Goal: Transaction & Acquisition: Book appointment/travel/reservation

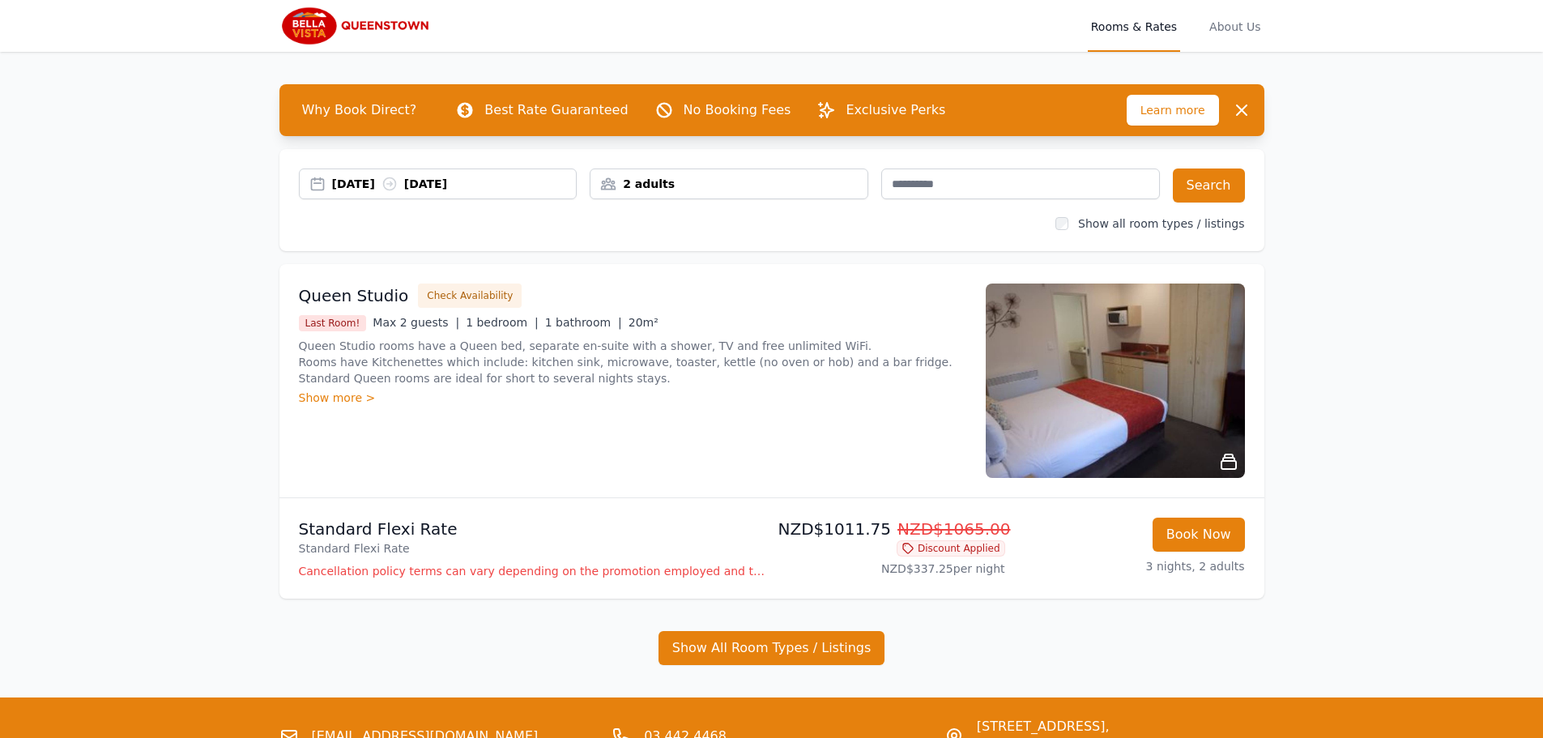
click at [1143, 422] on img at bounding box center [1115, 381] width 259 height 194
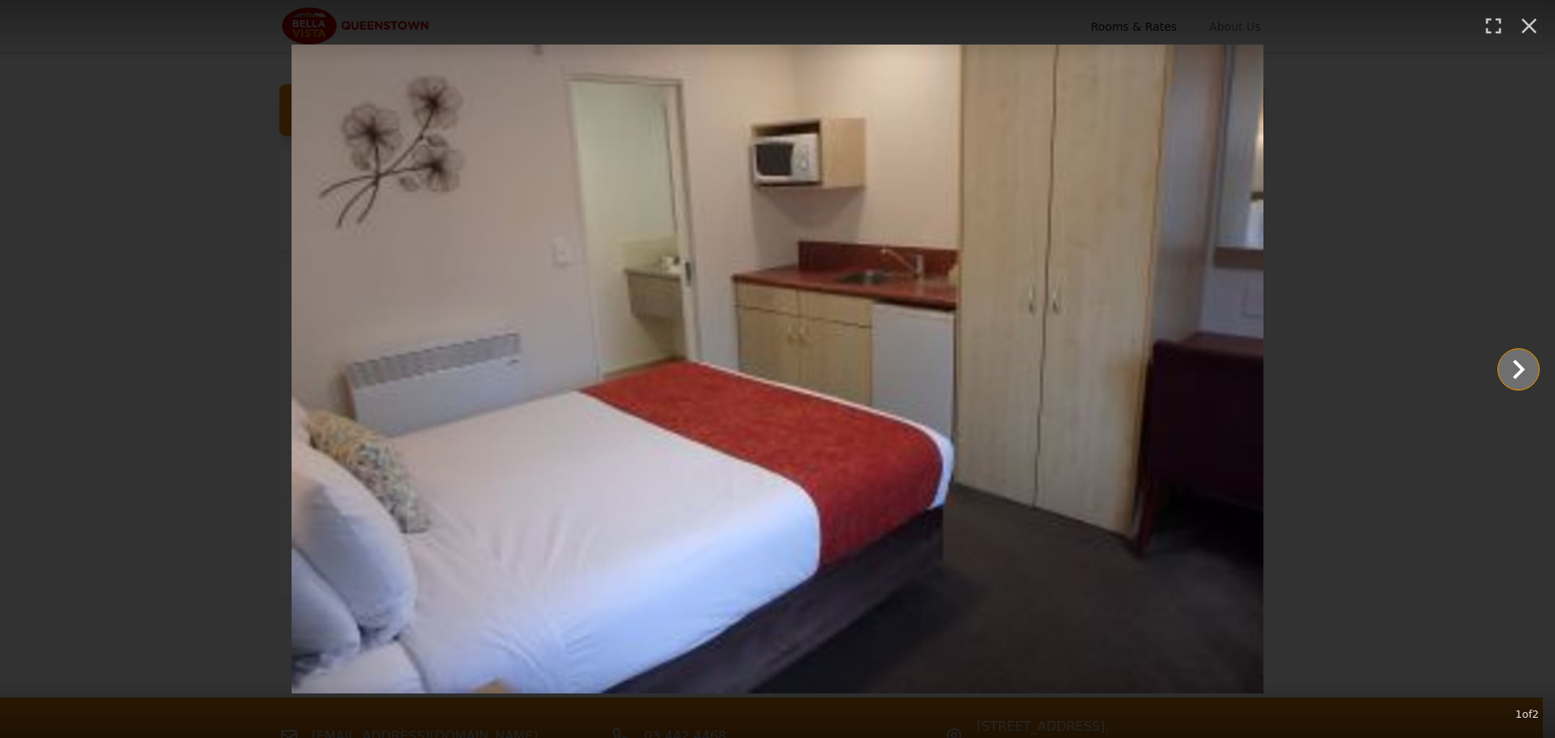
click at [1519, 369] on icon "Show slide 2 of 2" at bounding box center [1519, 369] width 39 height 39
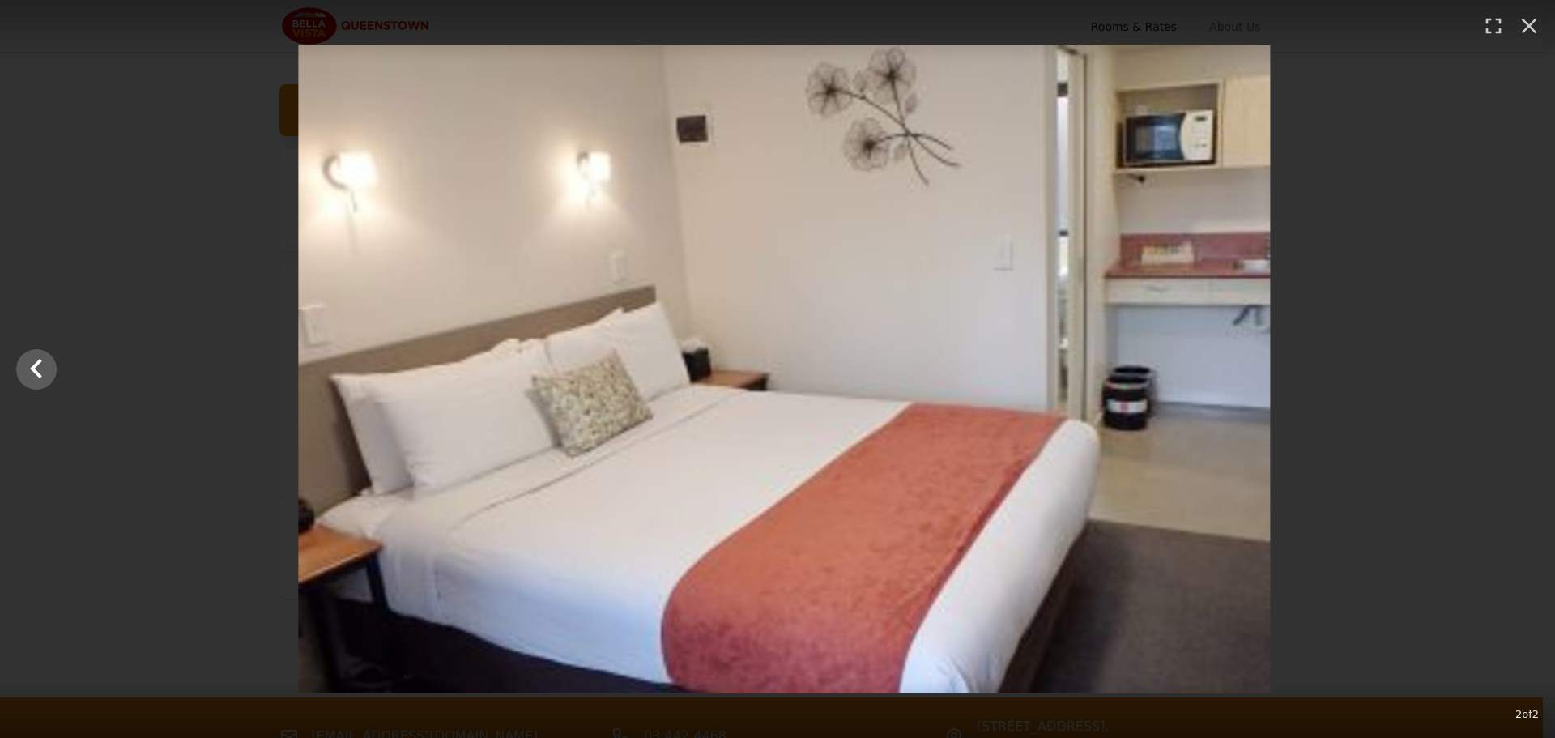
click at [1519, 369] on div at bounding box center [783, 369] width 1555 height 649
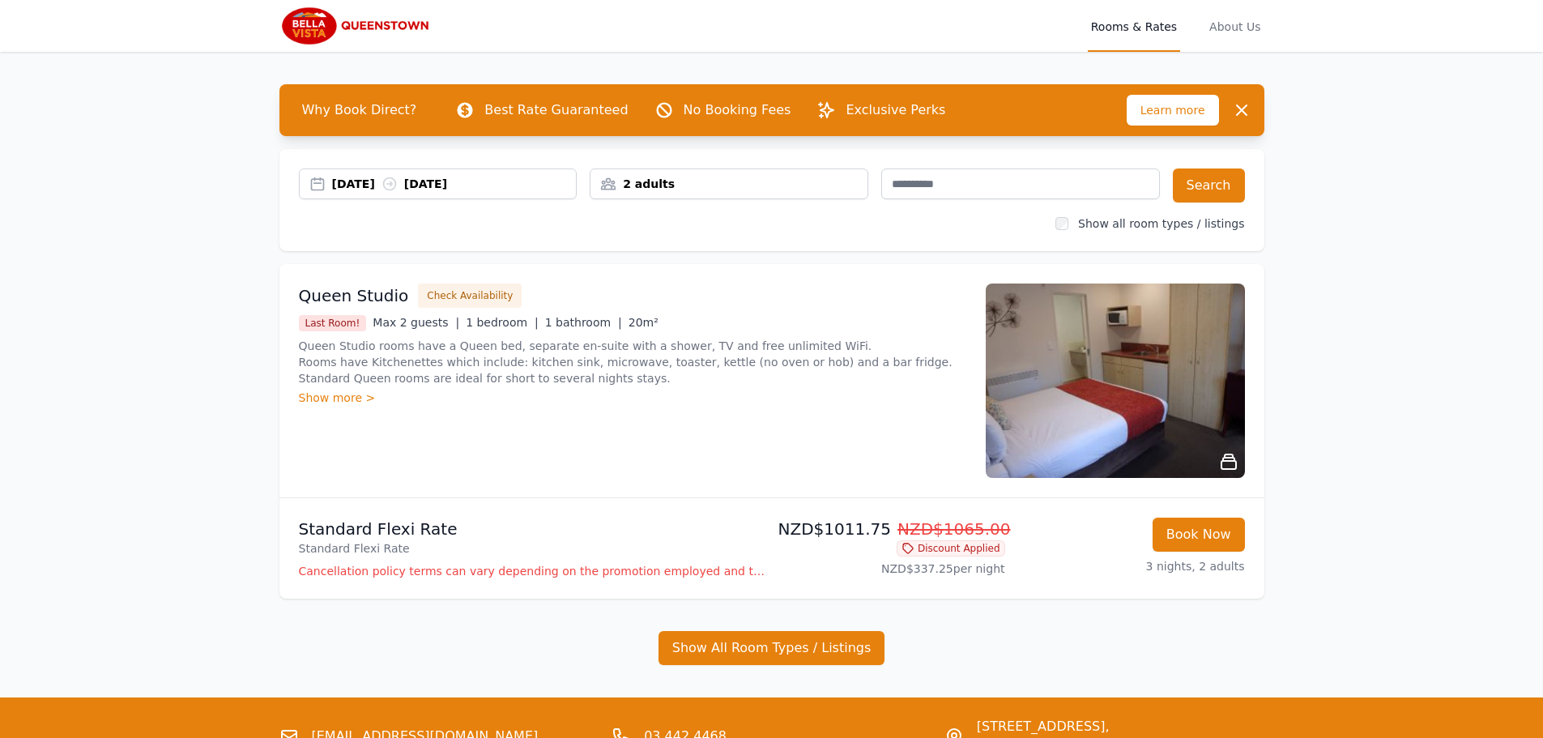
click at [362, 399] on div "Show more >" at bounding box center [633, 398] width 668 height 16
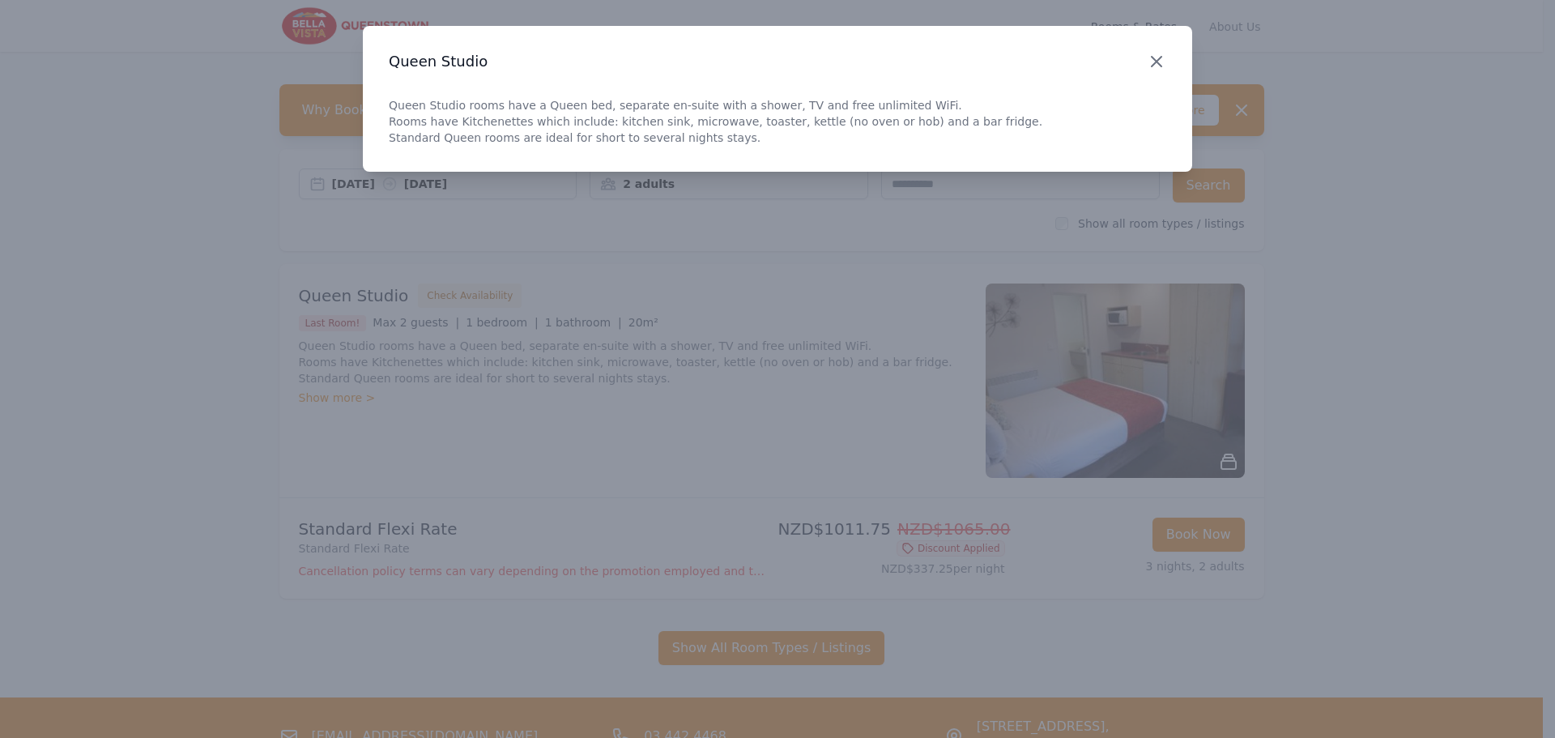
click at [1153, 62] on icon "button" at bounding box center [1156, 61] width 19 height 19
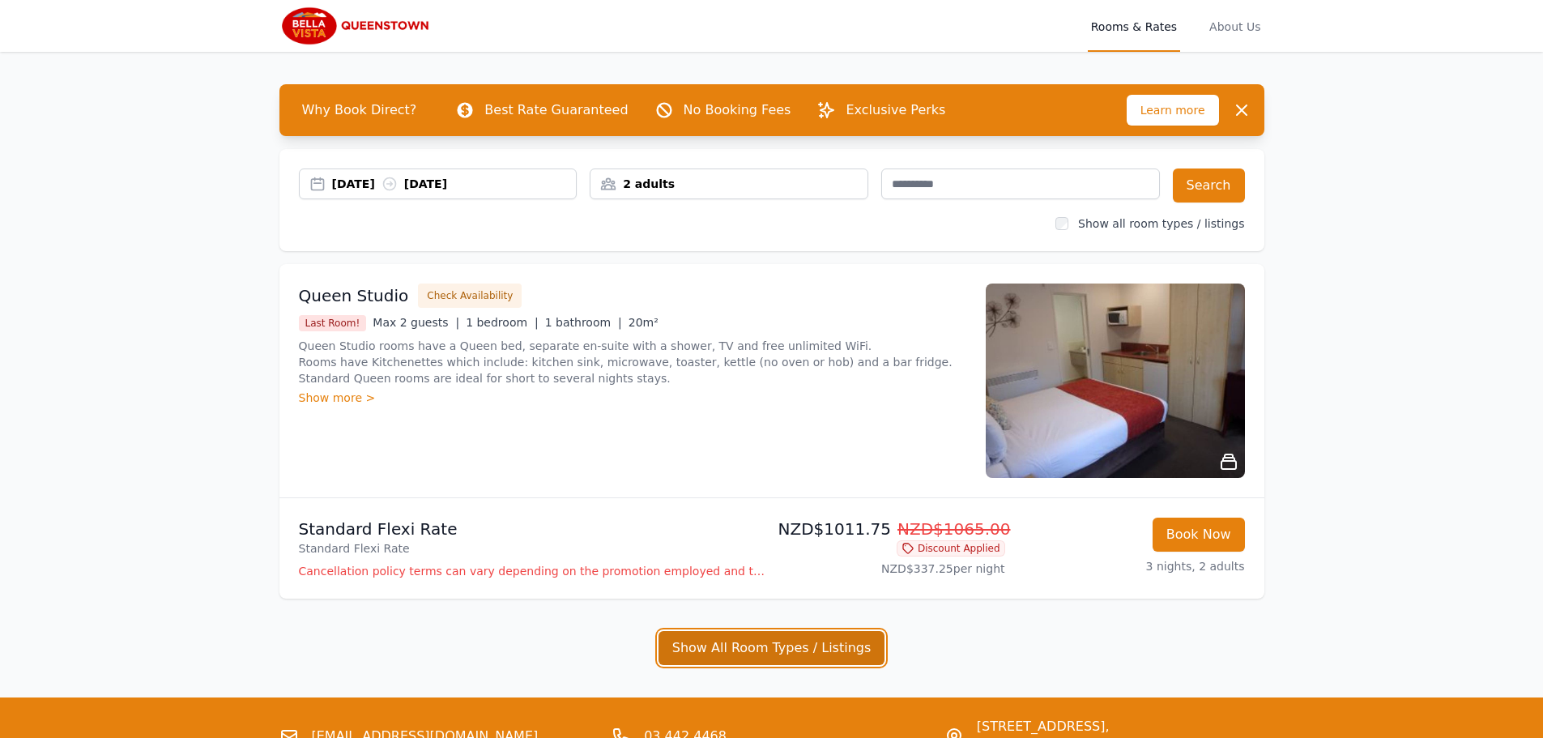
click at [819, 647] on button "Show All Room Types / Listings" at bounding box center [772, 648] width 227 height 34
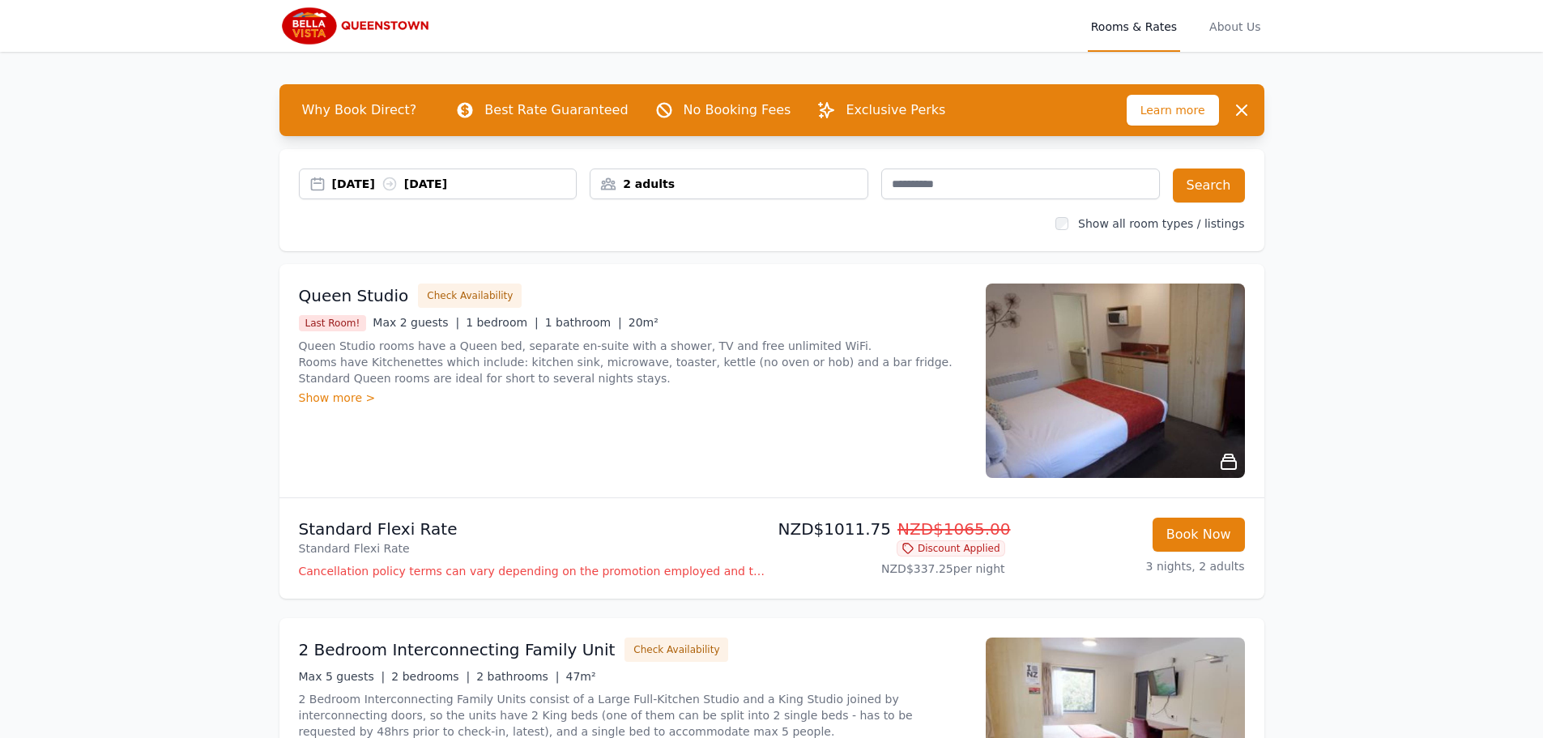
click at [370, 575] on p "Cancellation policy terms can vary depending on the promotion employed and the …" at bounding box center [532, 571] width 467 height 16
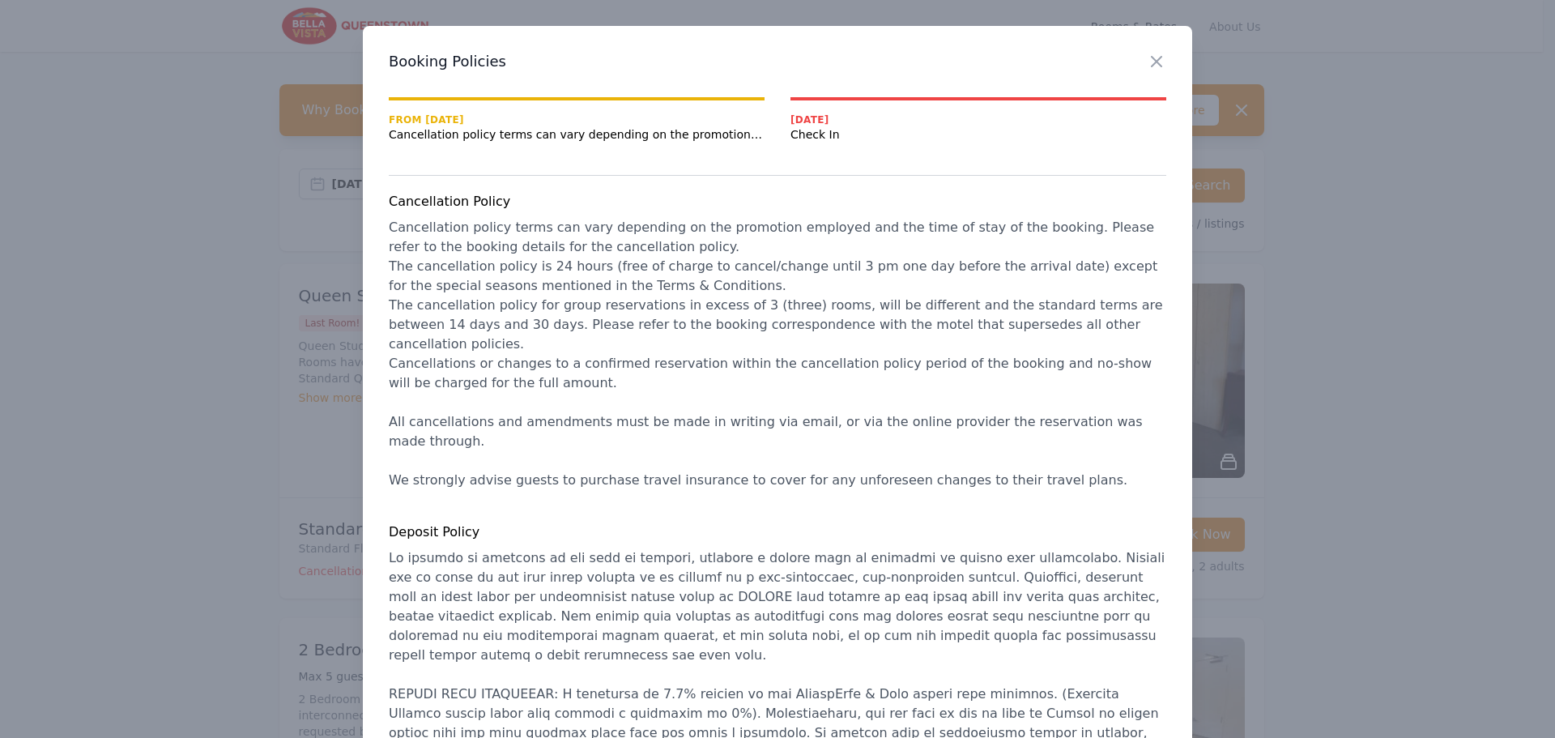
click at [628, 139] on span "Cancellation policy terms can vary depending on the promotion employed and the …" at bounding box center [577, 134] width 376 height 16
click at [1157, 63] on icon "button" at bounding box center [1156, 61] width 19 height 19
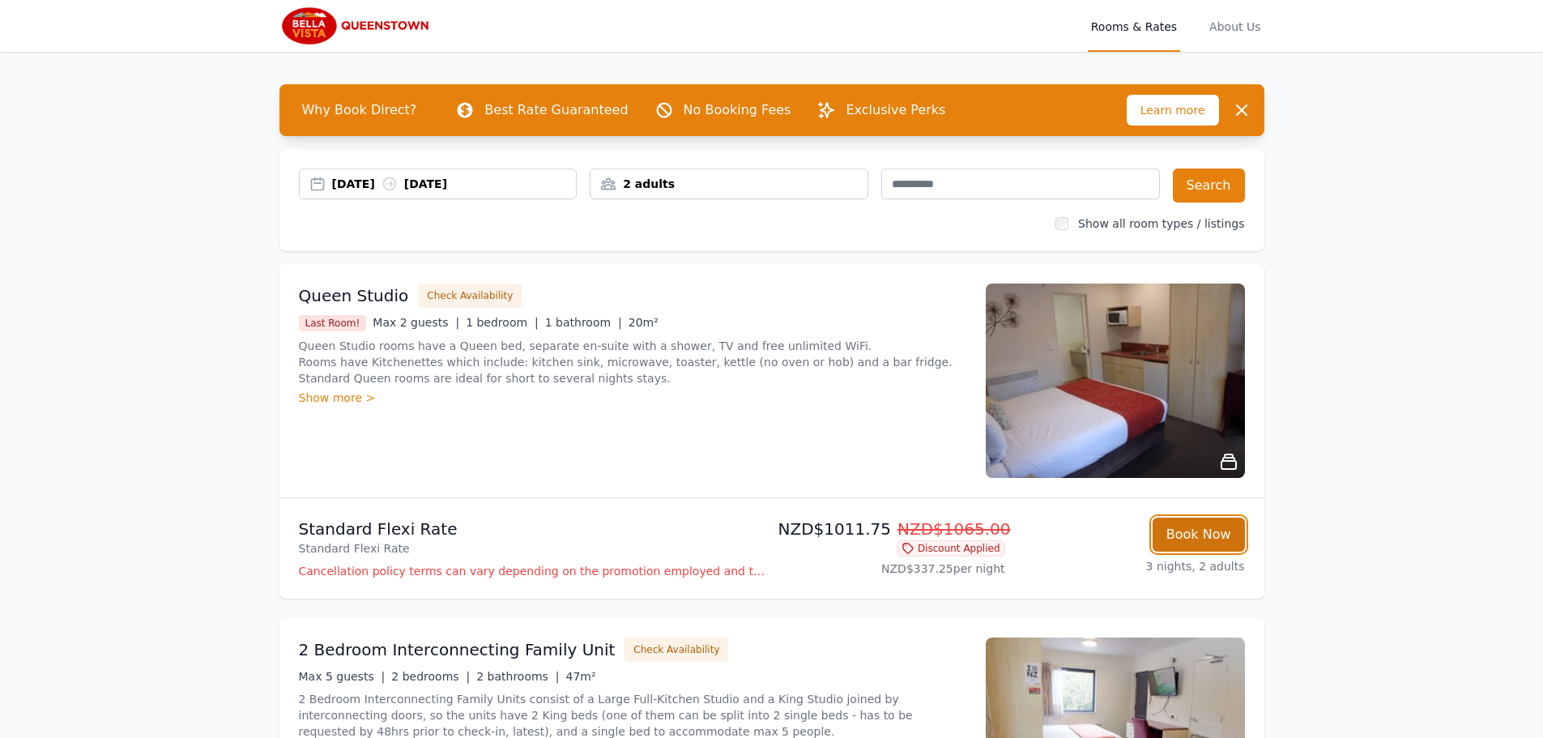
click at [1214, 542] on button "Book Now" at bounding box center [1199, 535] width 92 height 34
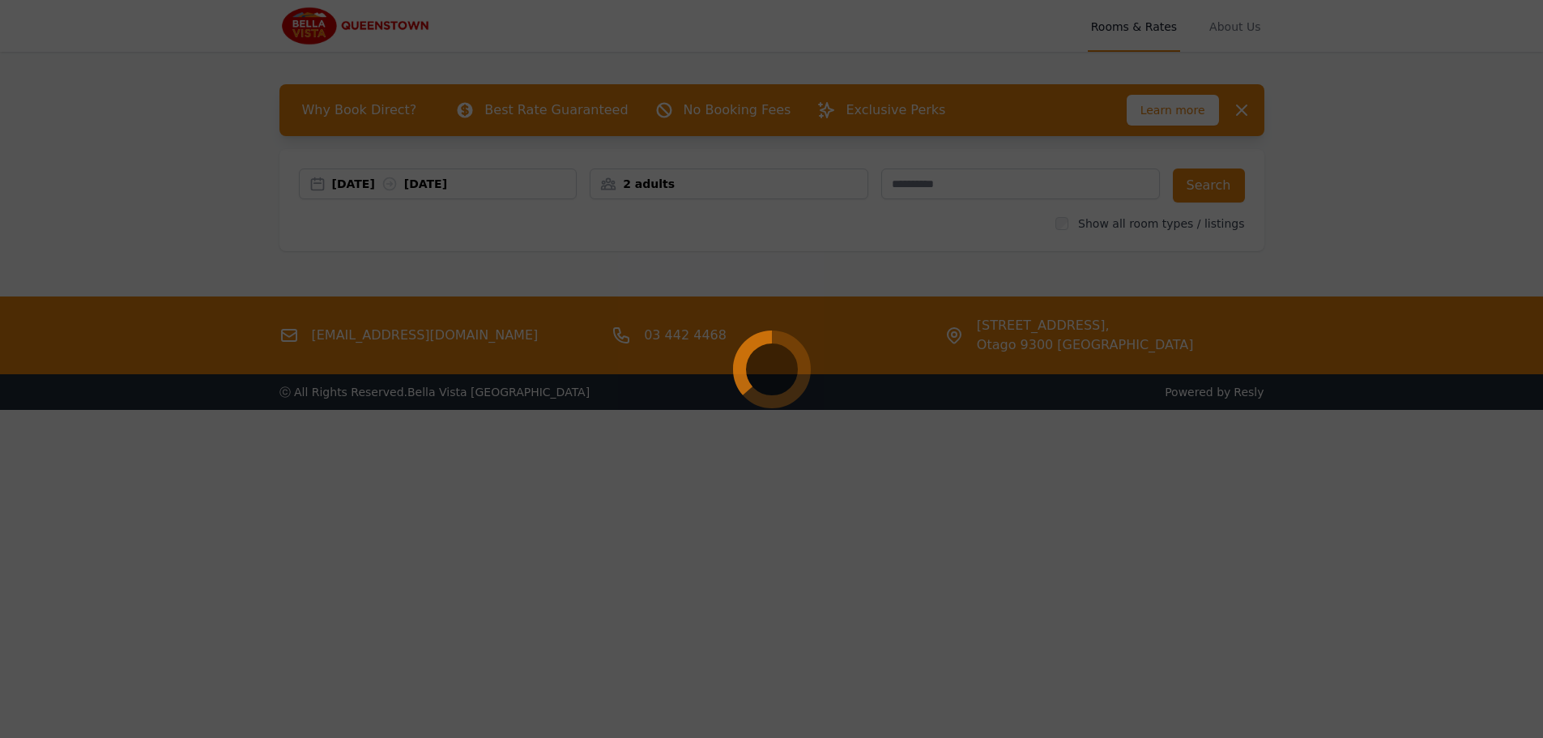
select select "**"
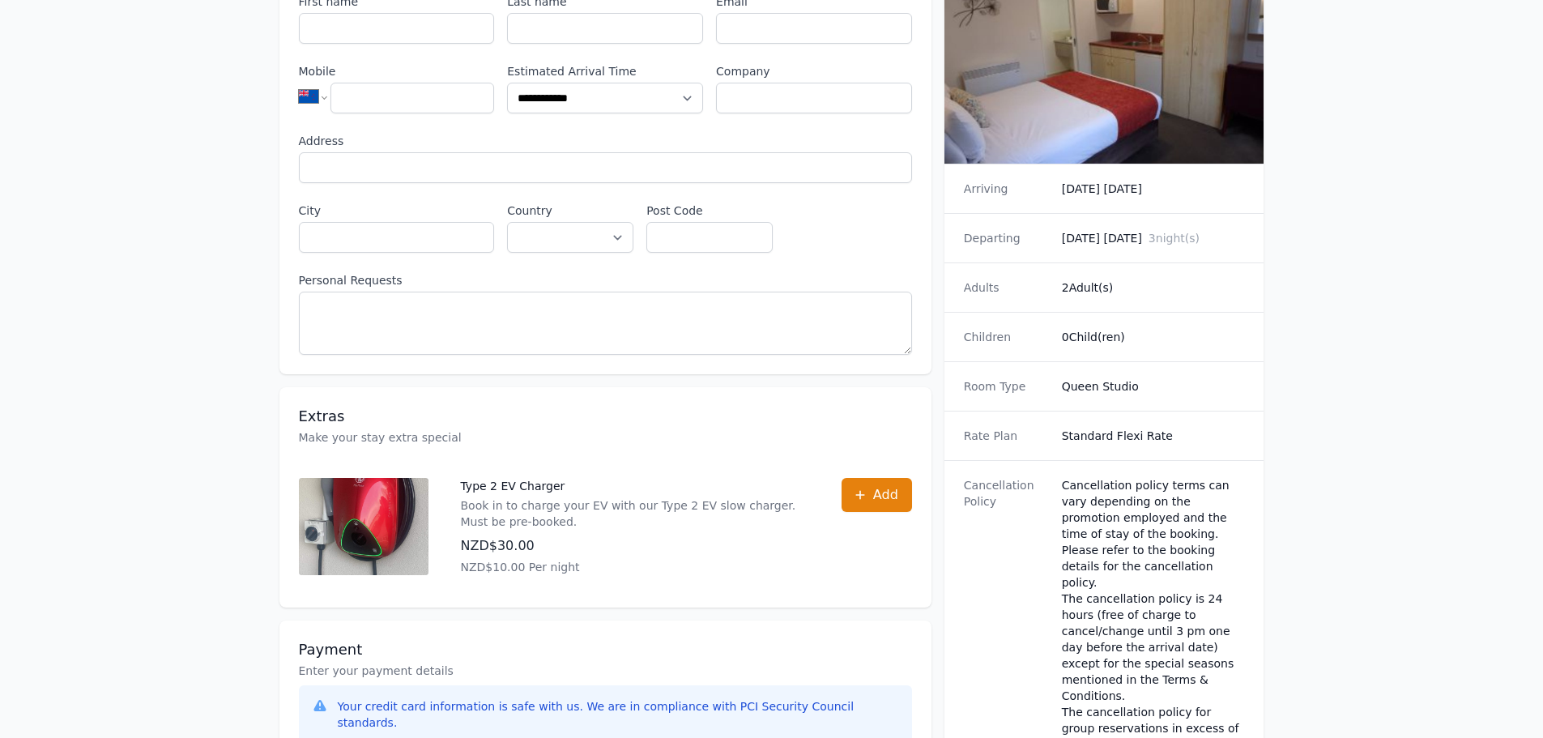
scroll to position [81, 0]
